Goal: Task Accomplishment & Management: Manage account settings

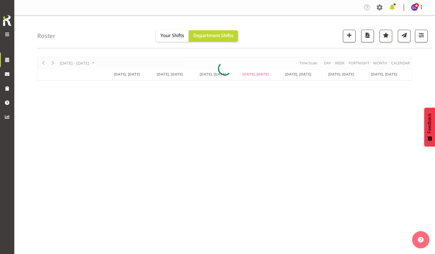
click at [393, 8] on span at bounding box center [392, 7] width 9 height 9
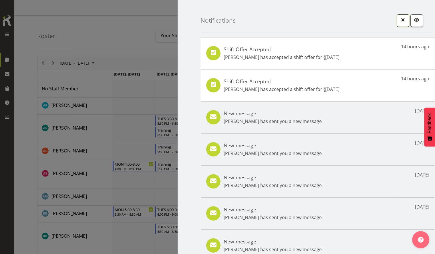
click at [399, 19] on span "button" at bounding box center [402, 19] width 7 height 7
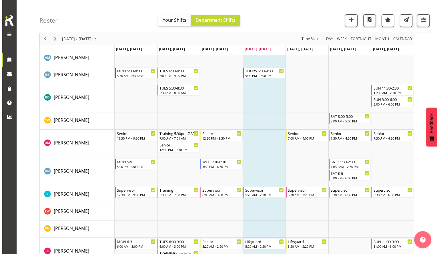
scroll to position [141, 0]
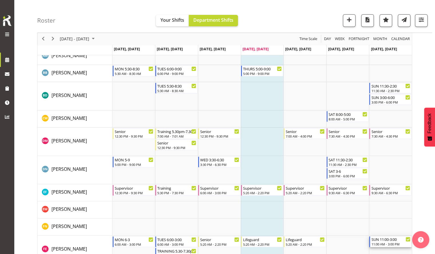
click at [383, 244] on div "11:00 AM - 3:00 PM" at bounding box center [390, 244] width 39 height 5
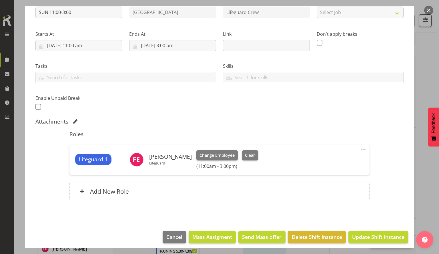
scroll to position [73, 0]
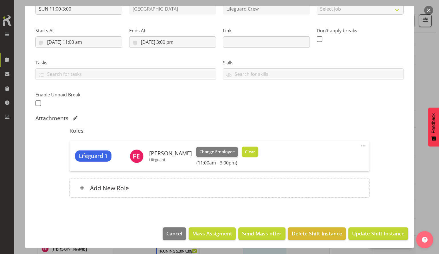
click at [251, 154] on button "Clear" at bounding box center [250, 152] width 16 height 10
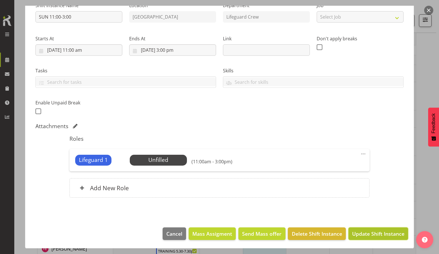
click at [373, 234] on span "Update Shift Instance" at bounding box center [378, 233] width 52 height 7
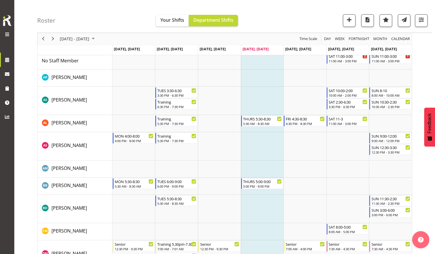
scroll to position [0, 0]
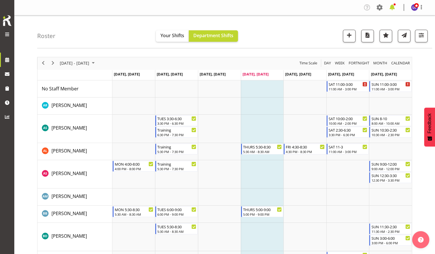
click at [394, 8] on span at bounding box center [392, 7] width 9 height 9
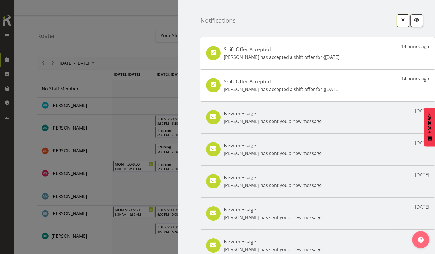
click at [397, 23] on button "button" at bounding box center [403, 20] width 13 height 13
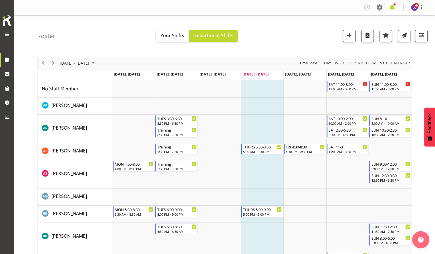
click at [394, 8] on span at bounding box center [392, 7] width 9 height 9
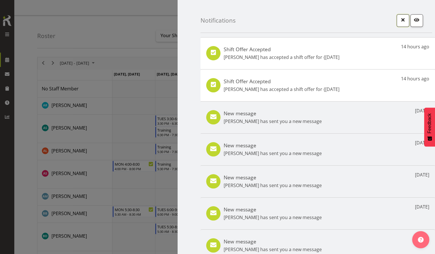
click at [397, 23] on button "button" at bounding box center [403, 20] width 13 height 13
